Goal: Information Seeking & Learning: Understand process/instructions

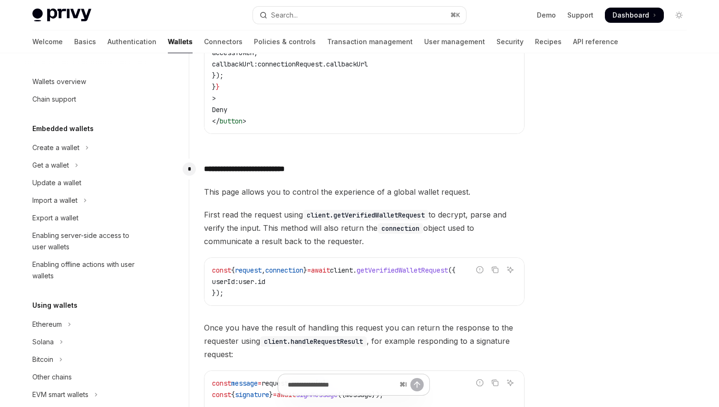
scroll to position [455, 0]
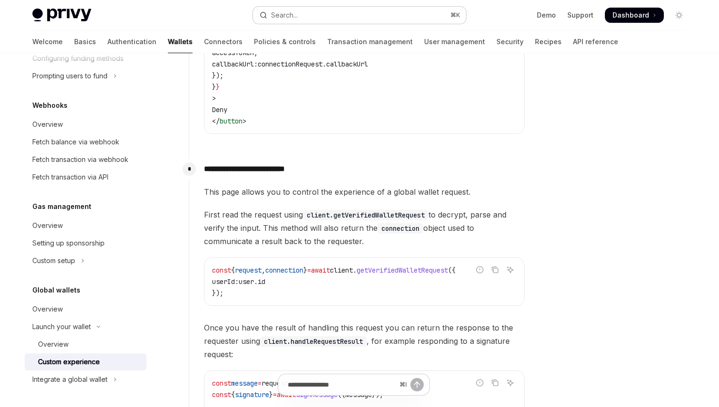
click at [332, 13] on button "Search... ⌘ K" at bounding box center [359, 15] width 213 height 17
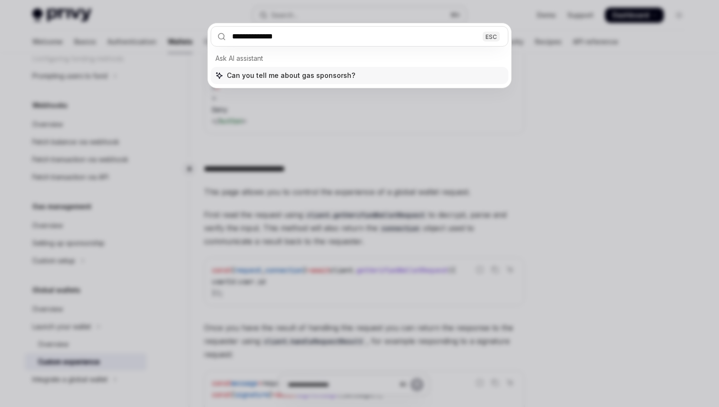
type input "**********"
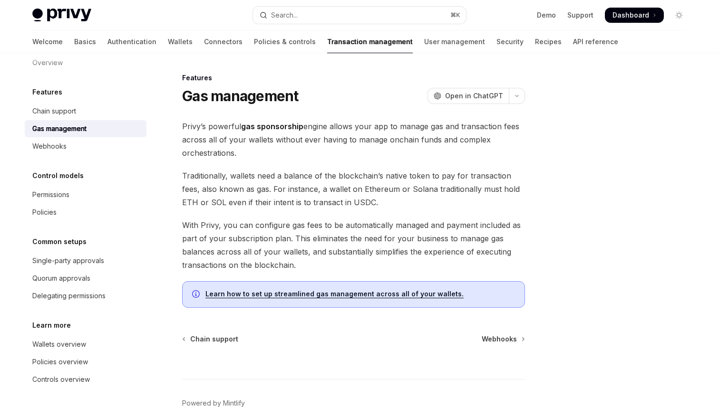
click at [364, 295] on link "Learn how to set up streamlined gas management across all of your wallets." at bounding box center [334, 294] width 258 height 9
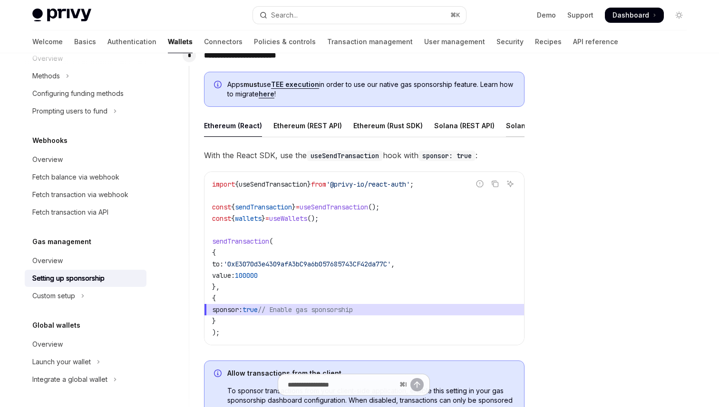
scroll to position [0, 32]
click at [290, 122] on div "Ethereum (REST API)" at bounding box center [275, 126] width 68 height 22
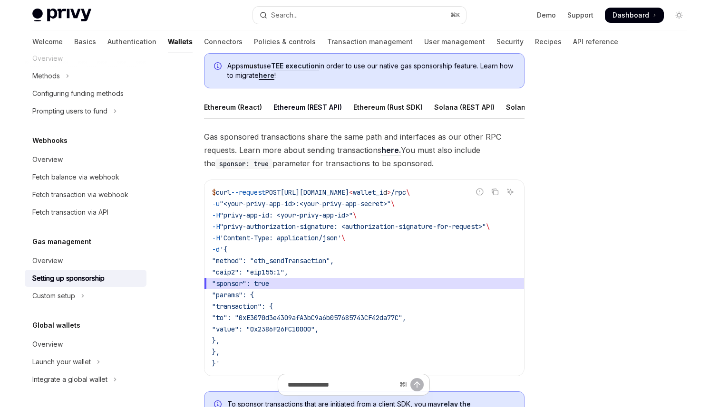
scroll to position [519, 0]
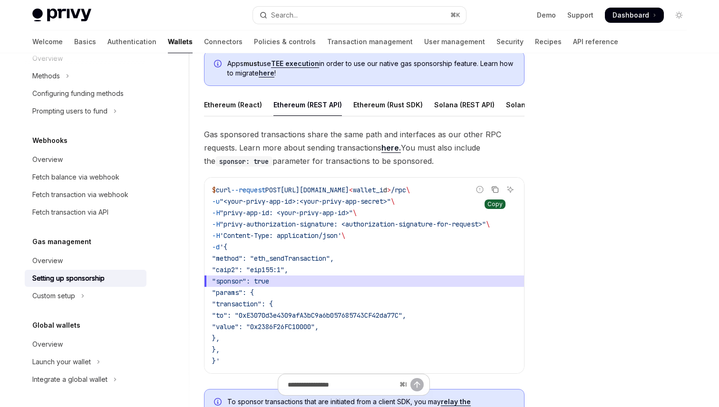
click at [494, 190] on icon "Copy the contents from the code block" at bounding box center [495, 190] width 8 height 8
click at [496, 190] on icon "Copy the contents from the code block" at bounding box center [495, 190] width 8 height 8
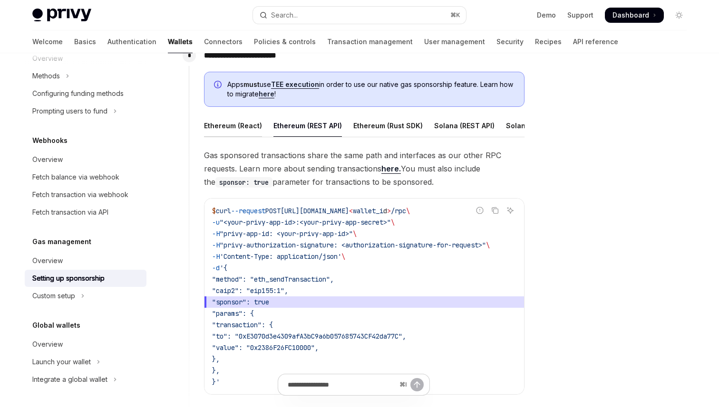
click at [234, 129] on div "Ethereum (React)" at bounding box center [233, 126] width 58 height 22
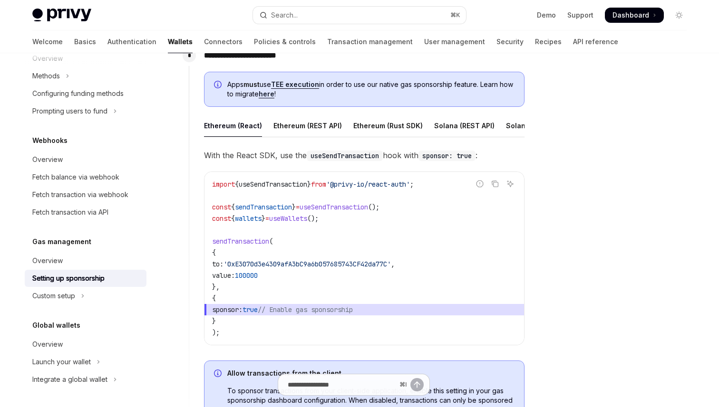
click at [317, 173] on div "import { useSendTransaction } from '@privy-io/react-auth' ; const { sendTransac…" at bounding box center [363, 258] width 319 height 173
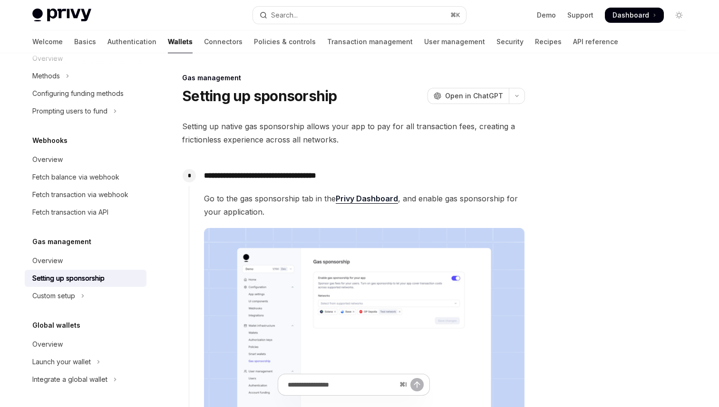
click at [62, 14] on img at bounding box center [61, 15] width 59 height 13
type textarea "*"
